Goal: Information Seeking & Learning: Learn about a topic

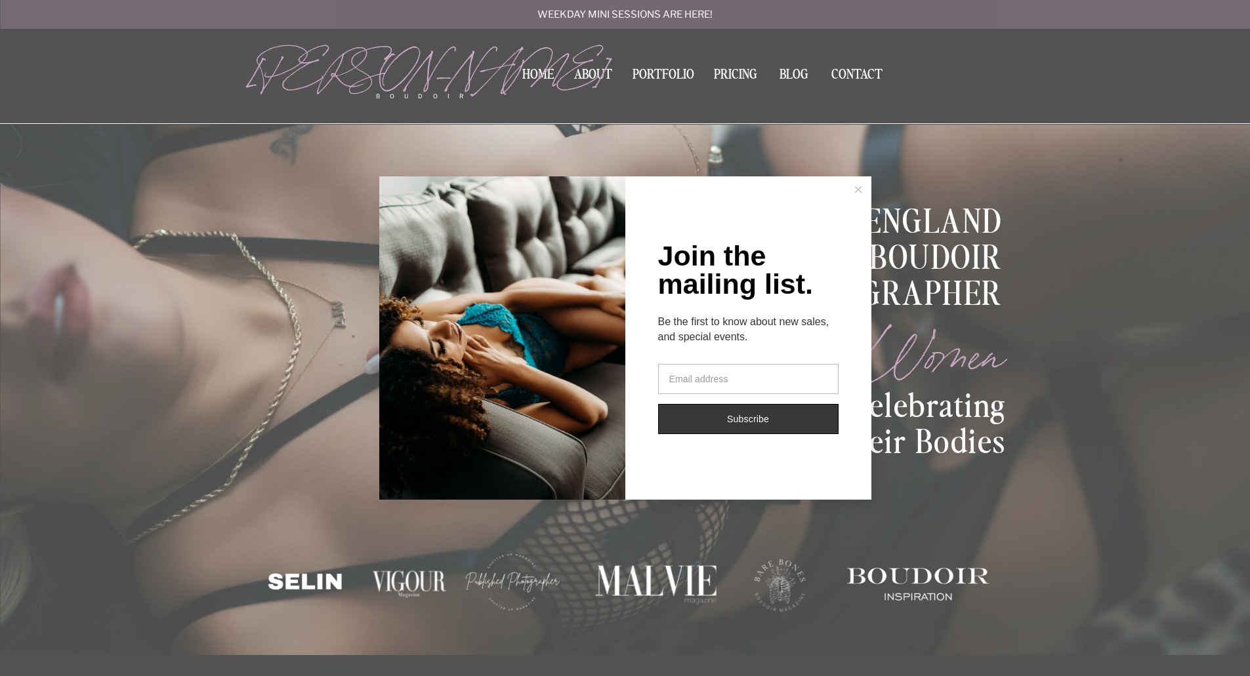
click at [854, 188] on button at bounding box center [858, 189] width 26 height 26
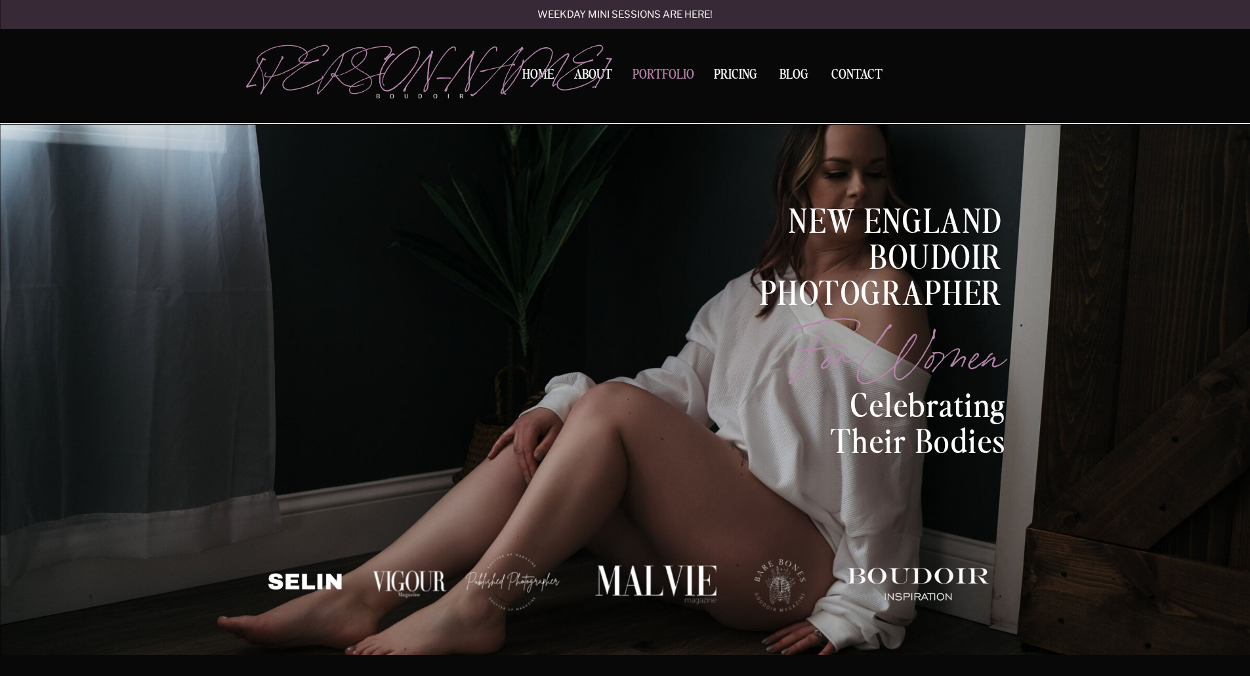
click at [657, 70] on nav "Portfolio" at bounding box center [663, 77] width 71 height 18
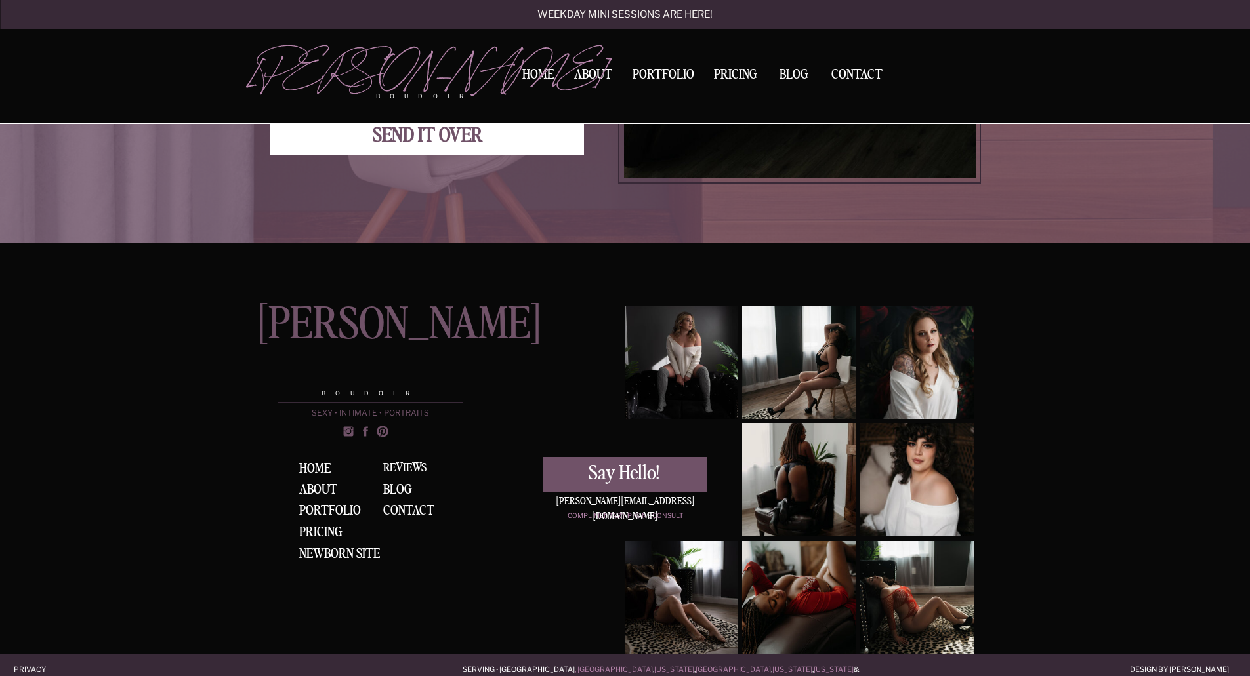
scroll to position [4884, 0]
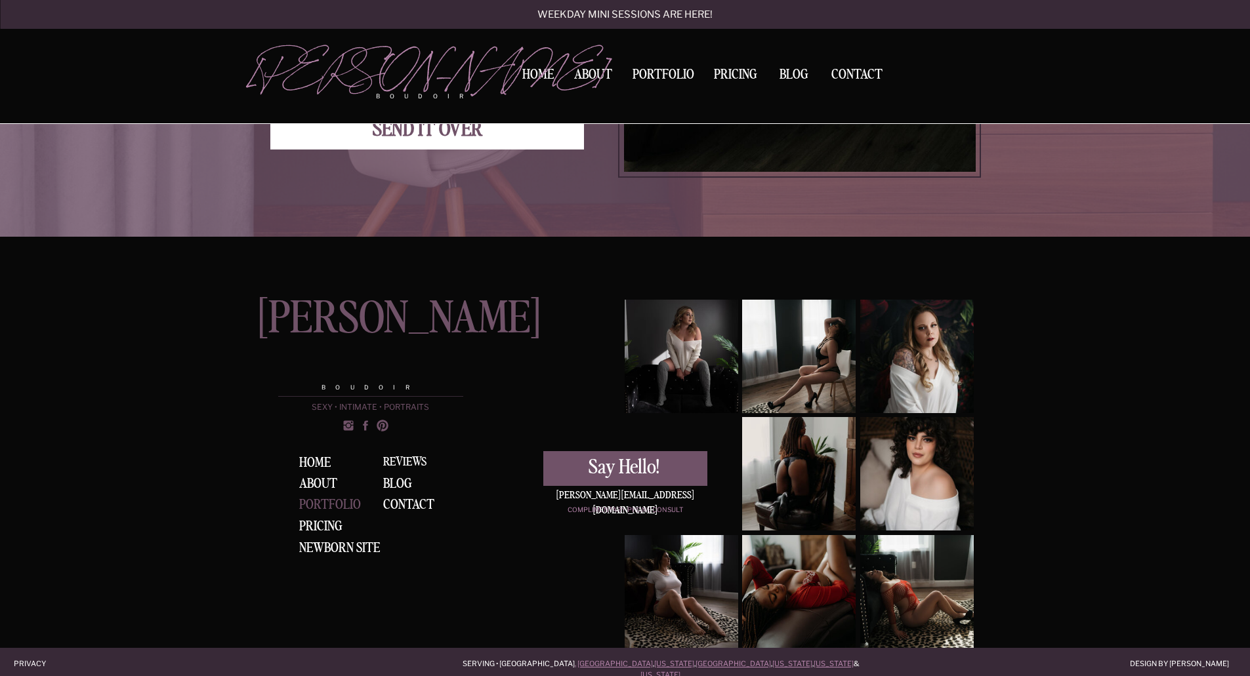
click at [337, 501] on div "Portfolio" at bounding box center [332, 506] width 66 height 14
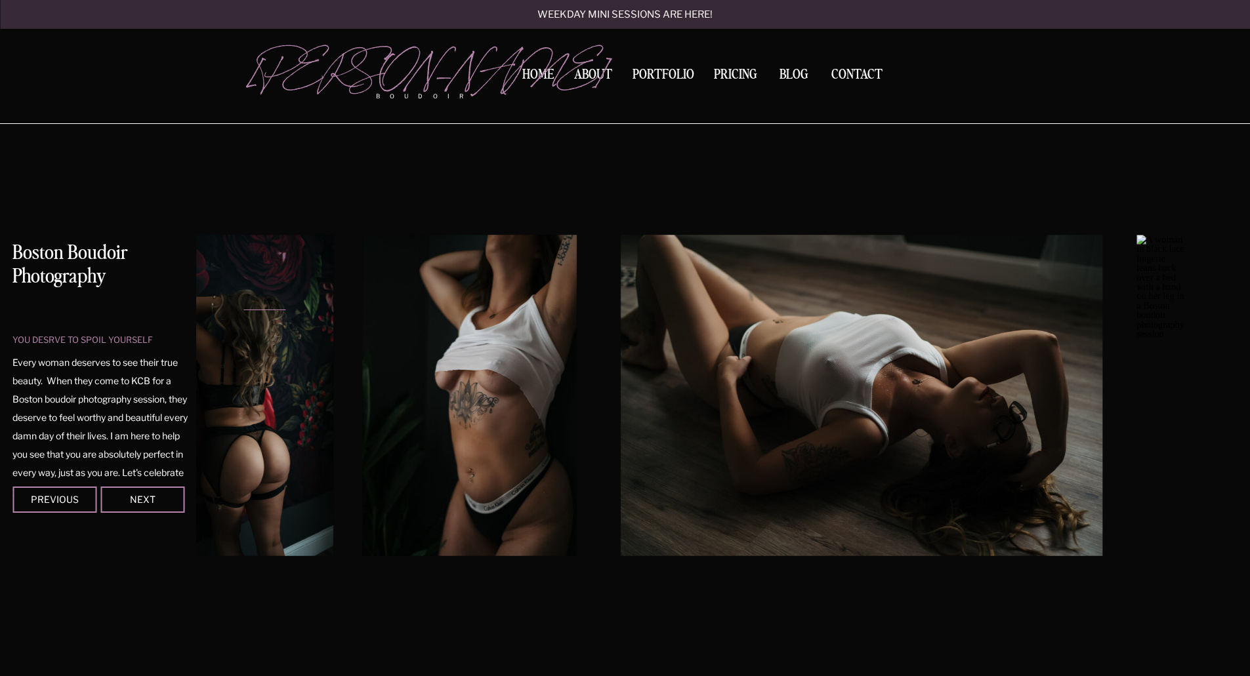
click at [374, 365] on img at bounding box center [469, 395] width 214 height 321
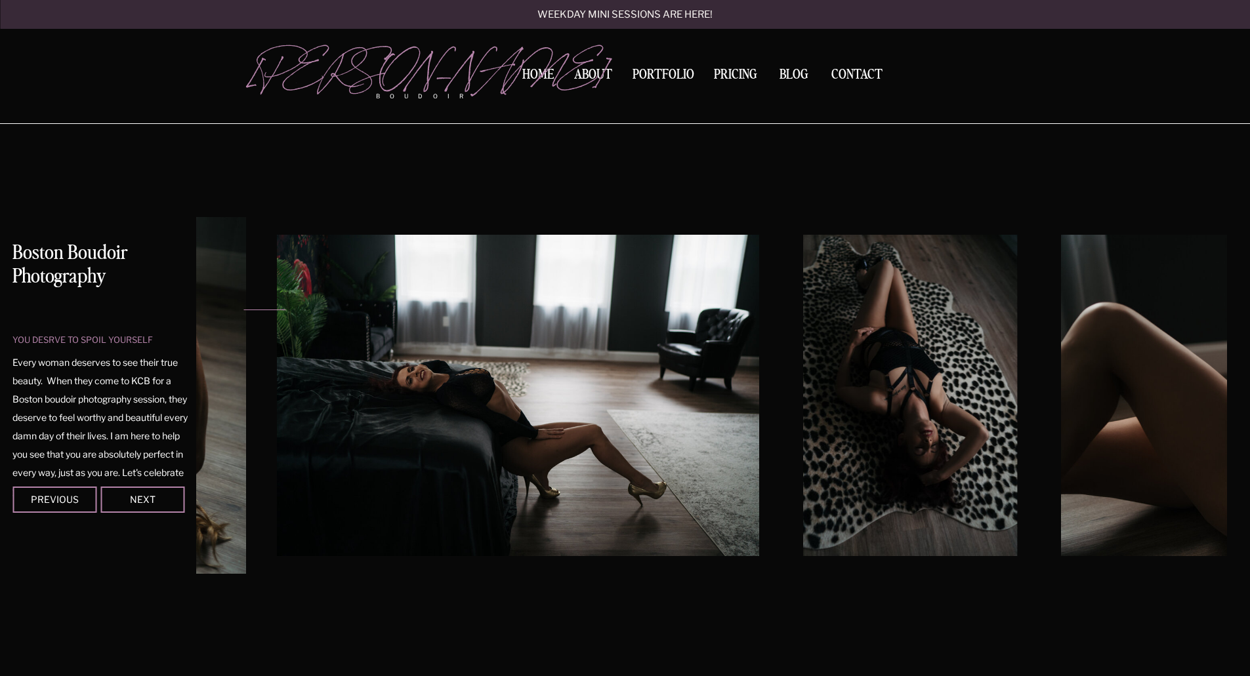
click at [398, 359] on img at bounding box center [519, 395] width 482 height 321
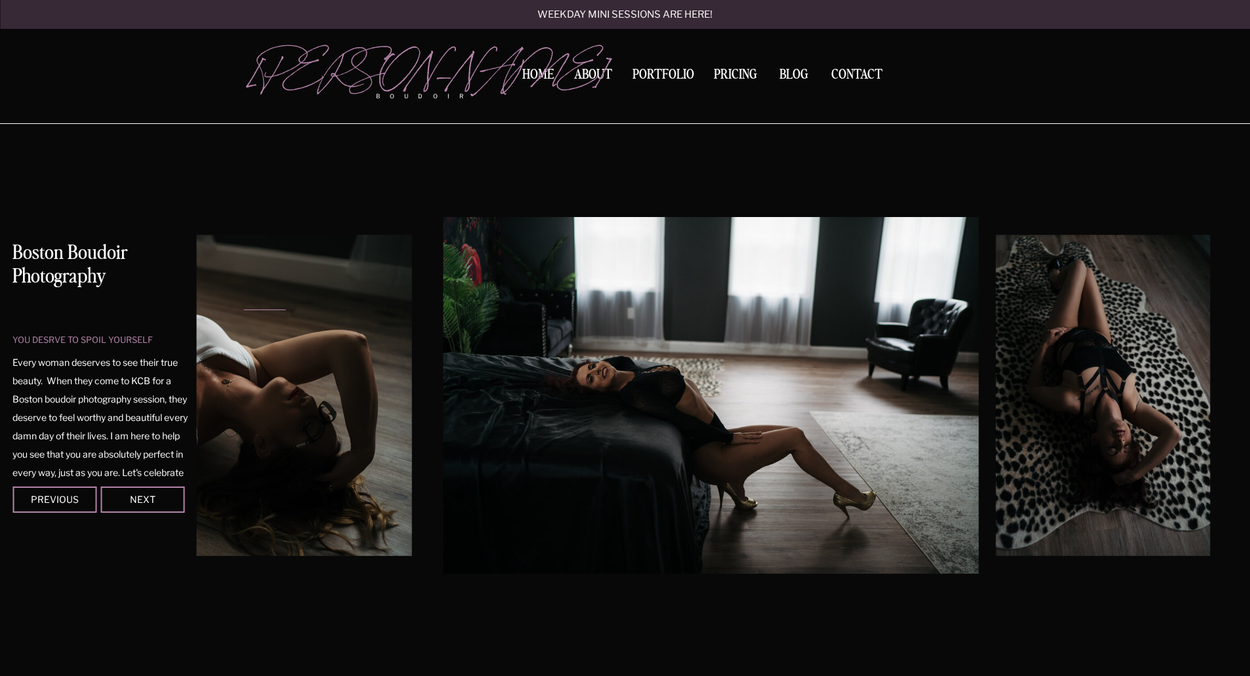
click at [1140, 411] on img at bounding box center [1103, 395] width 214 height 321
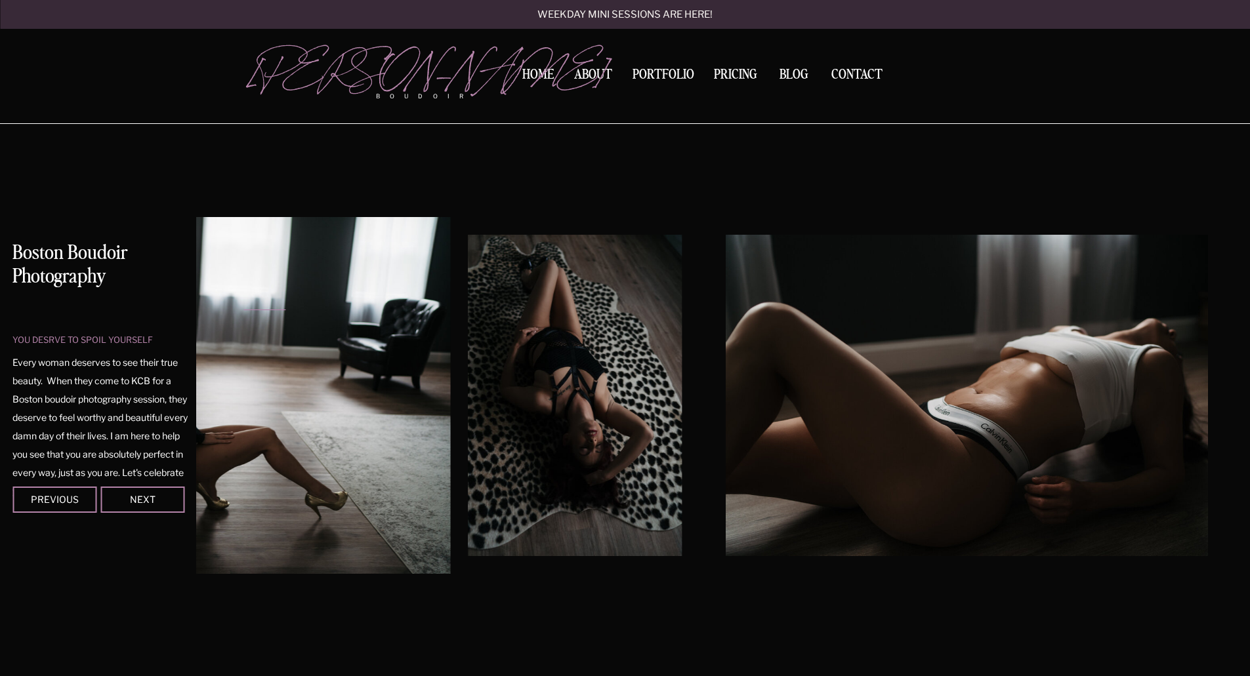
click at [446, 370] on div at bounding box center [711, 395] width 1030 height 357
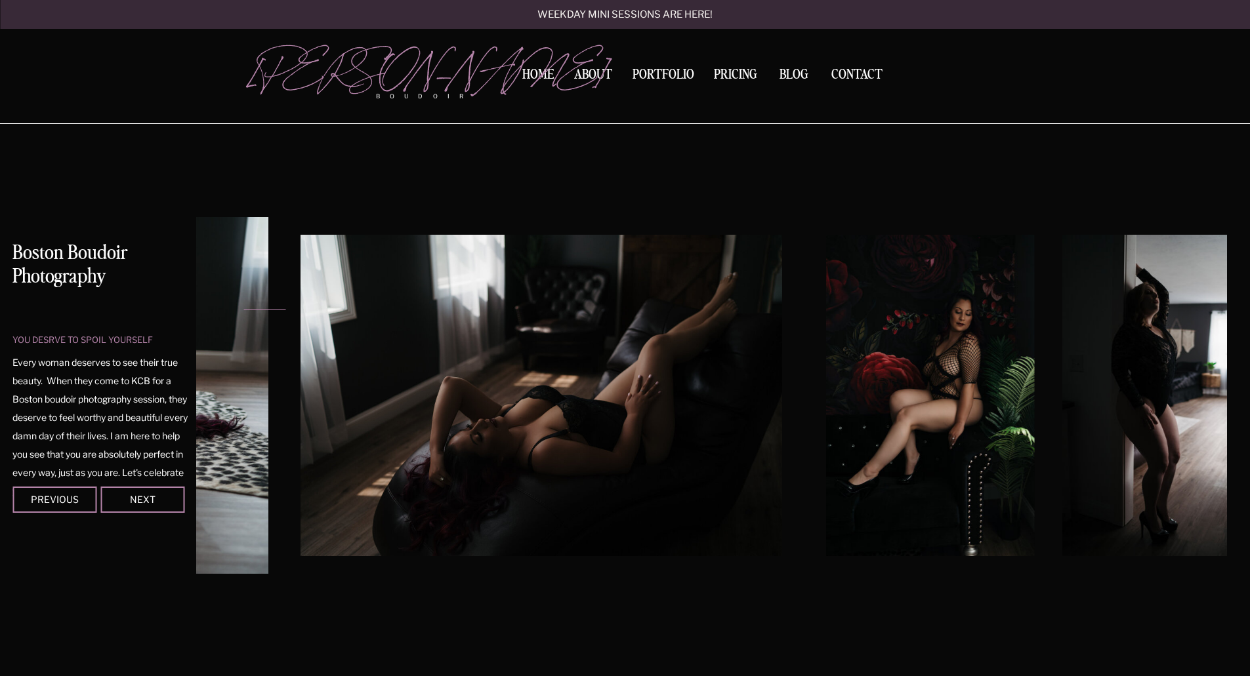
click at [322, 395] on img at bounding box center [541, 395] width 482 height 321
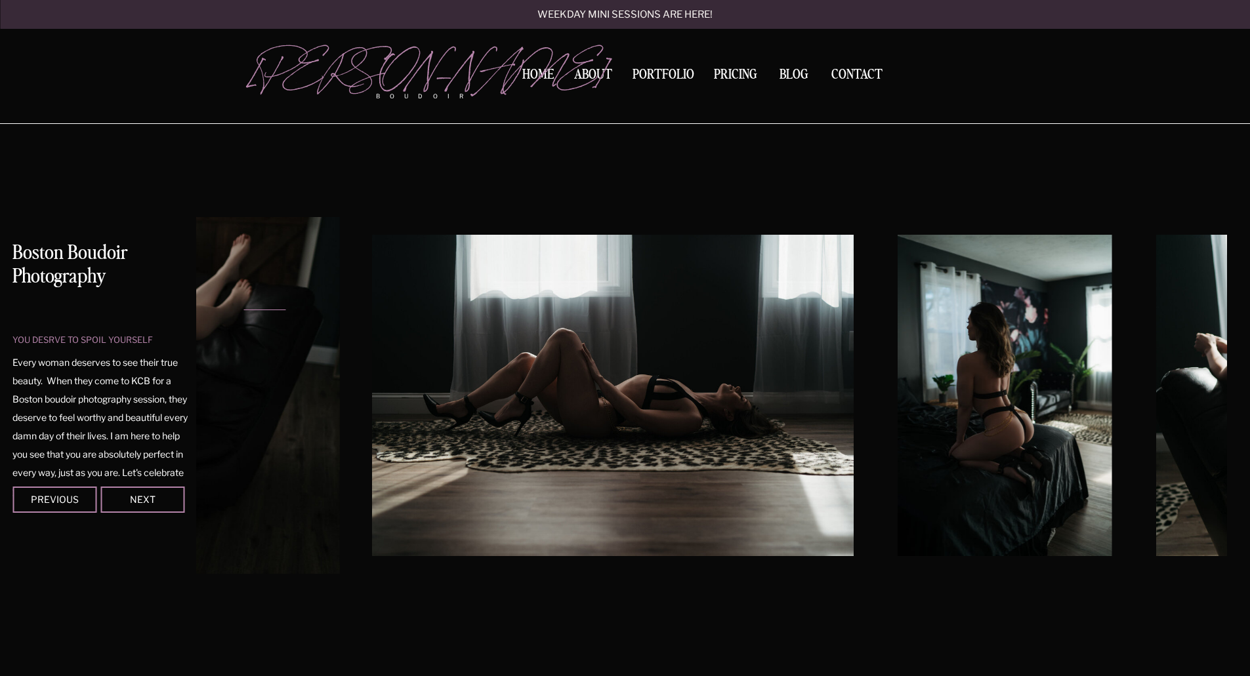
click at [404, 403] on img at bounding box center [613, 395] width 482 height 321
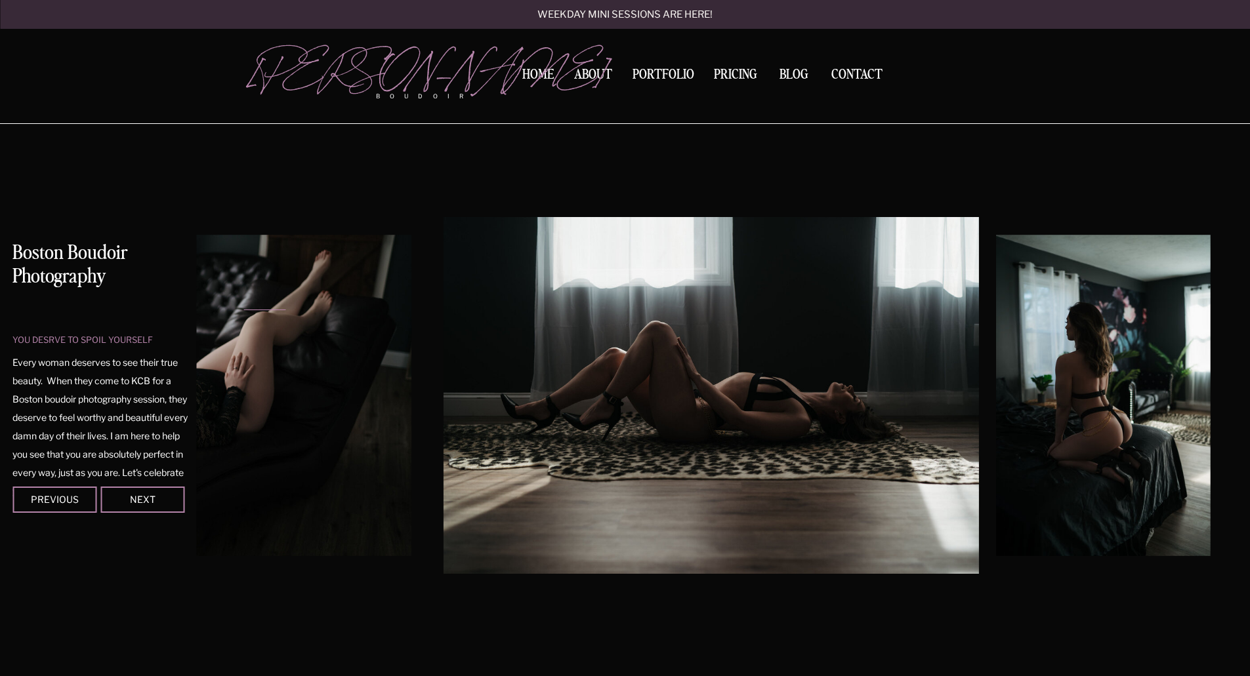
click at [996, 401] on img at bounding box center [1103, 395] width 214 height 321
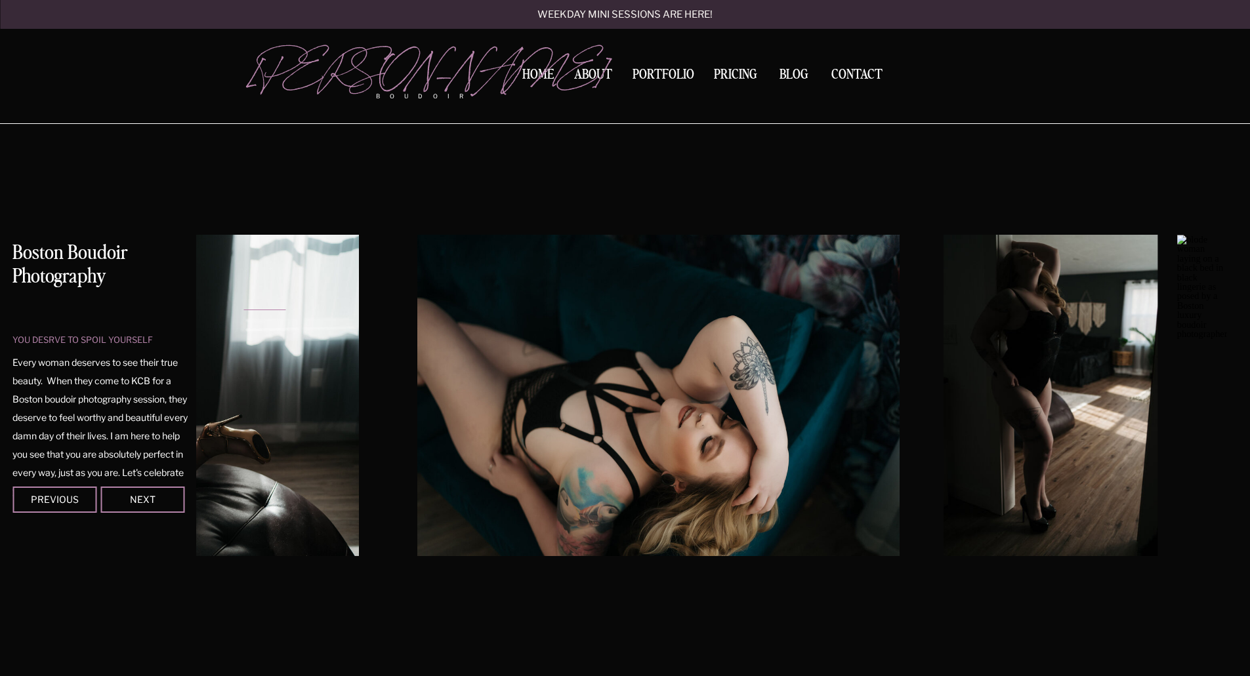
click at [232, 363] on div "you desrve to spoil yourself Boston Boudoir Photography Every woman deserves to…" at bounding box center [625, 389] width 787 height 531
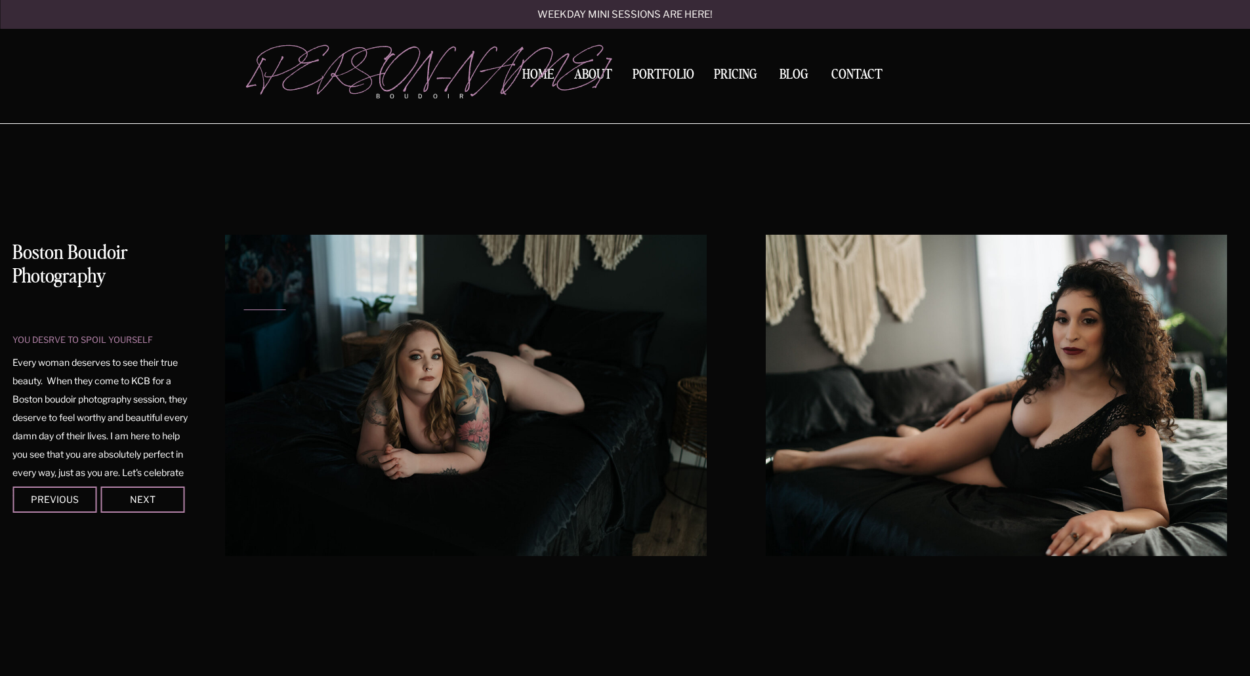
click at [232, 378] on div "you desrve to spoil yourself Boston Boudoir Photography Every woman deserves to…" at bounding box center [625, 389] width 787 height 531
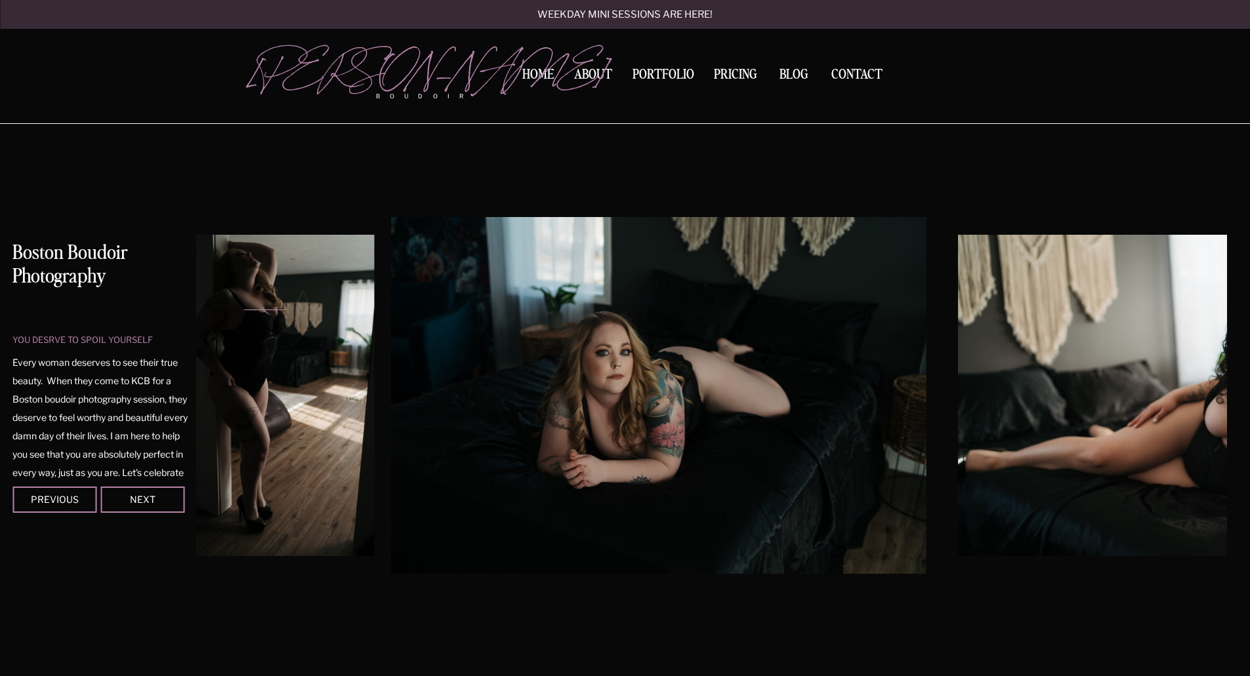
click at [472, 396] on img at bounding box center [658, 395] width 535 height 357
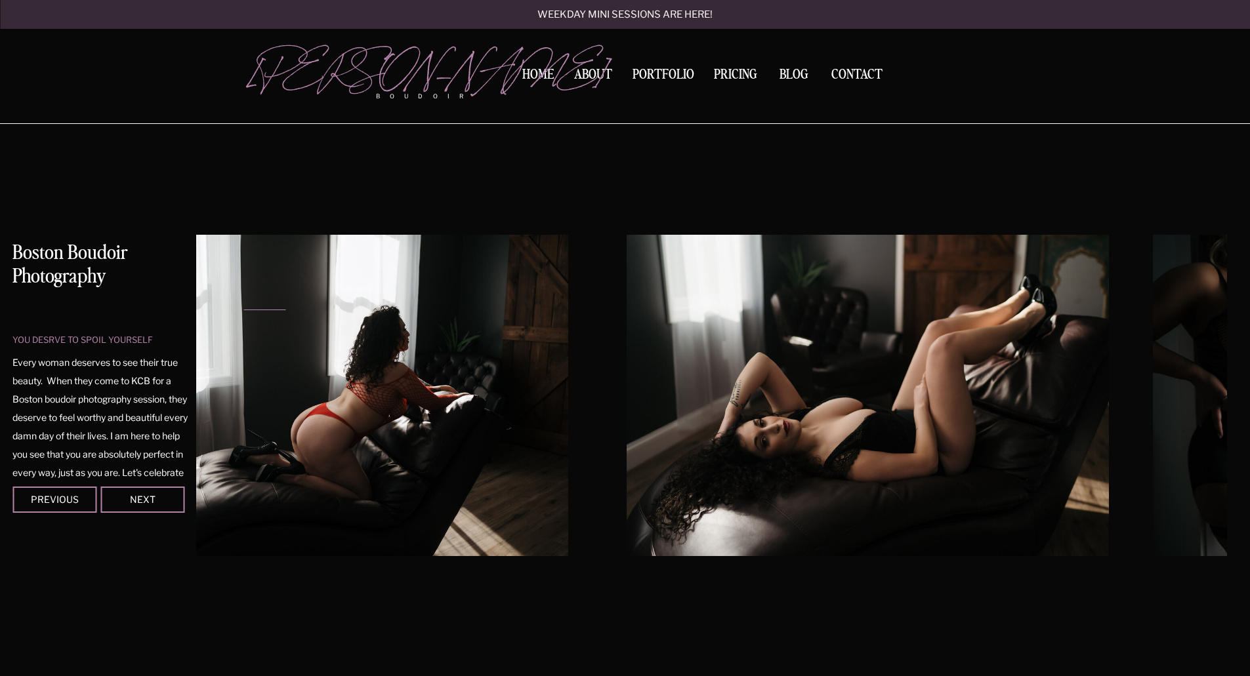
click at [238, 385] on img at bounding box center [328, 395] width 482 height 321
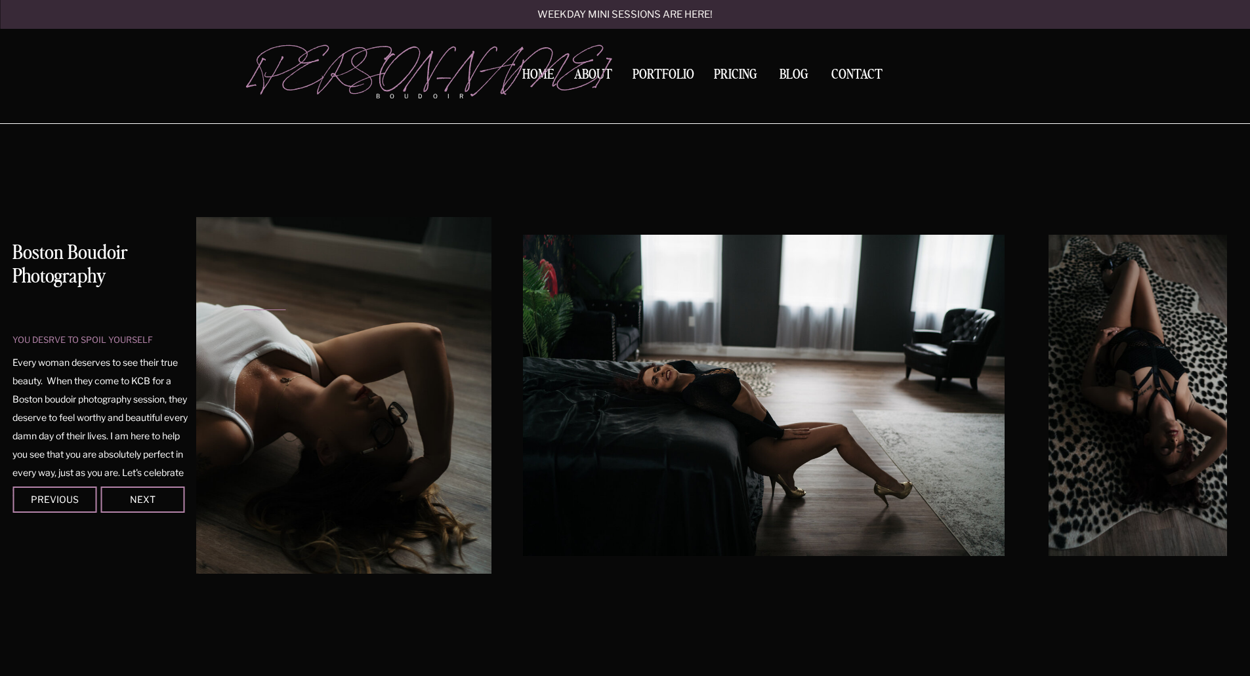
click at [232, 358] on div "you desrve to spoil yourself Boston Boudoir Photography Every woman deserves to…" at bounding box center [625, 389] width 787 height 531
